Goal: Find specific page/section: Find specific page/section

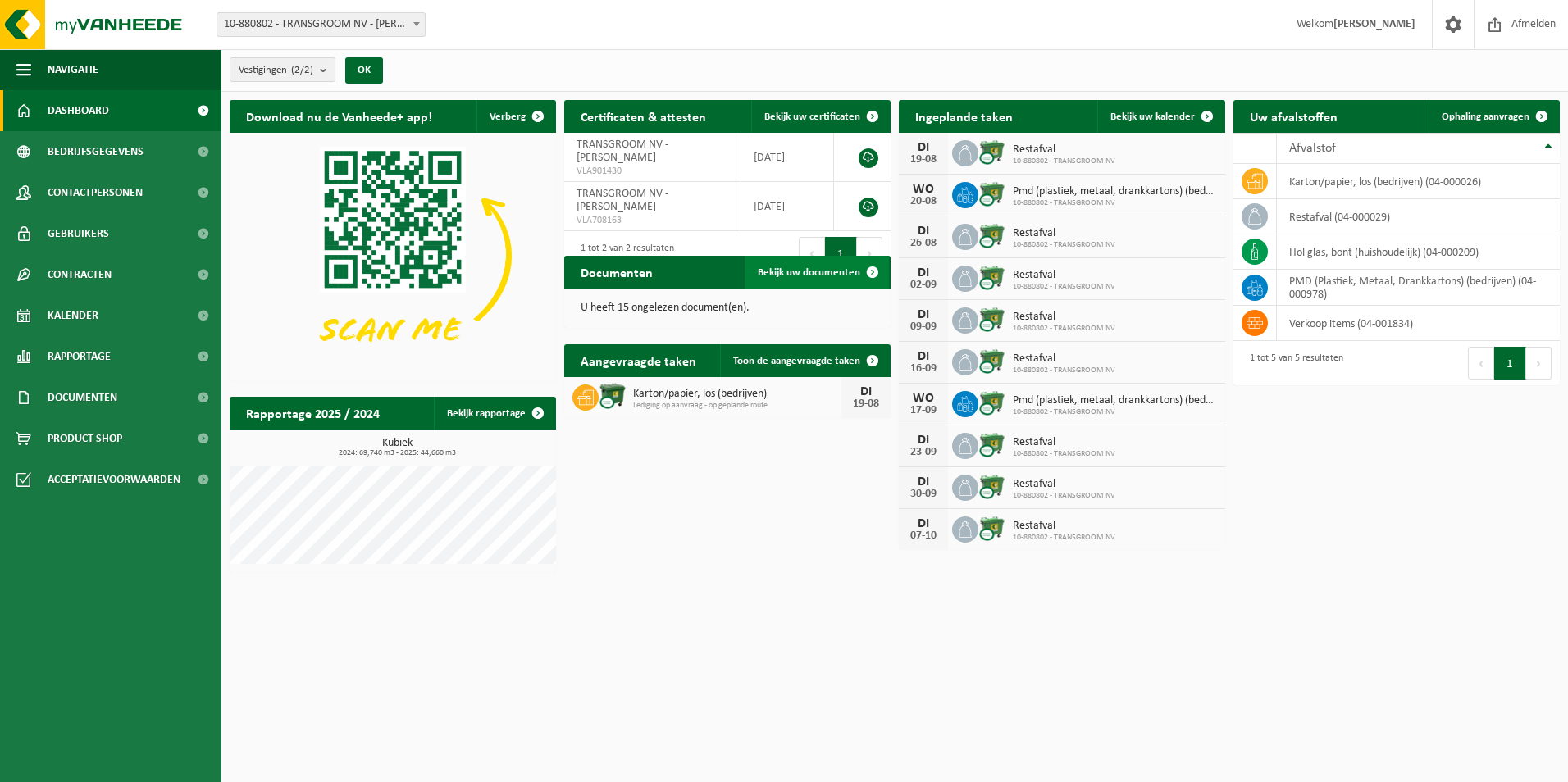
click at [869, 275] on span at bounding box center [873, 272] width 33 height 33
click at [813, 367] on link "Toon de aangevraagde taken" at bounding box center [805, 360] width 169 height 33
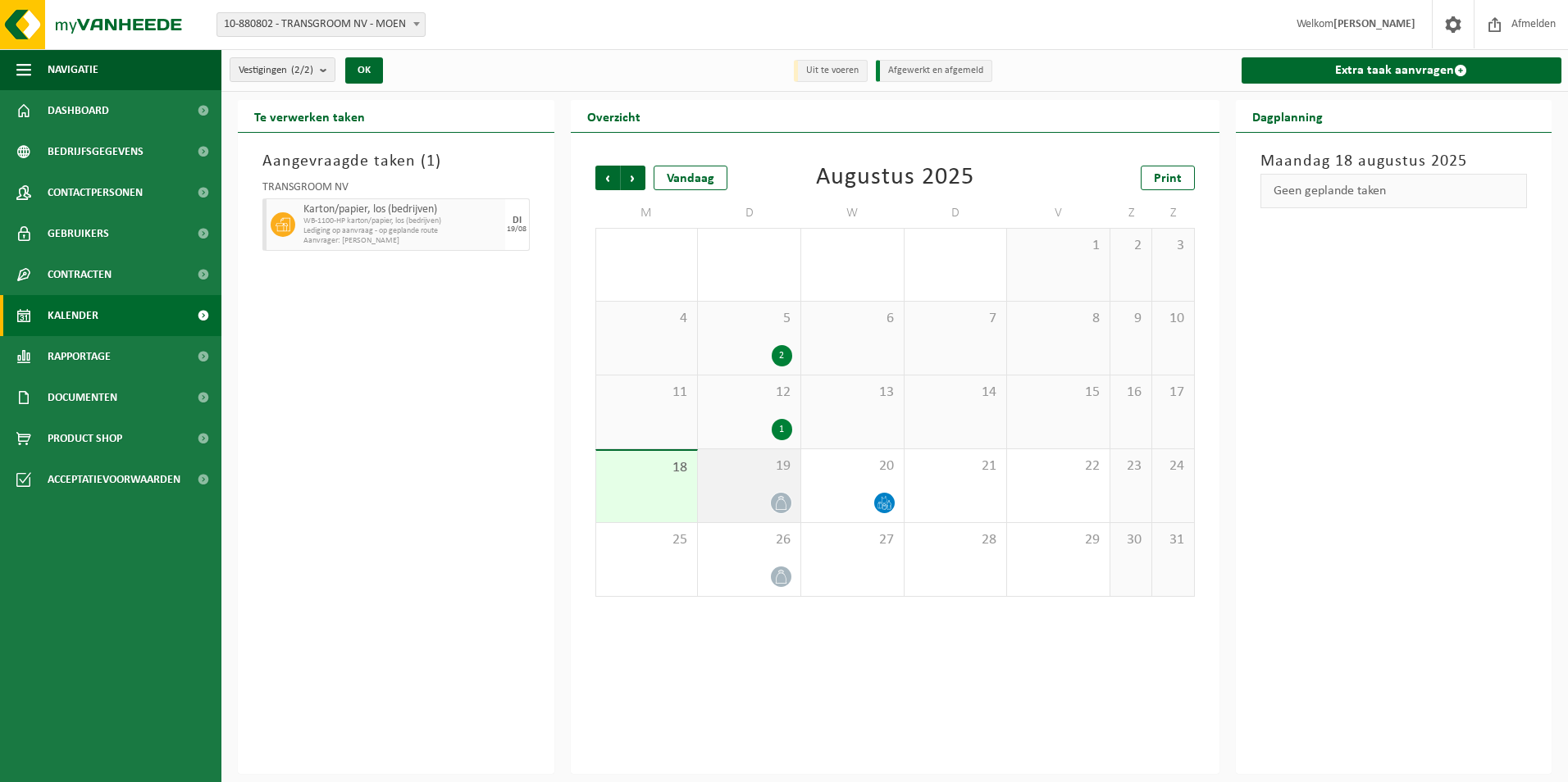
click at [741, 478] on div "19" at bounding box center [749, 486] width 102 height 73
